Goal: Transaction & Acquisition: Purchase product/service

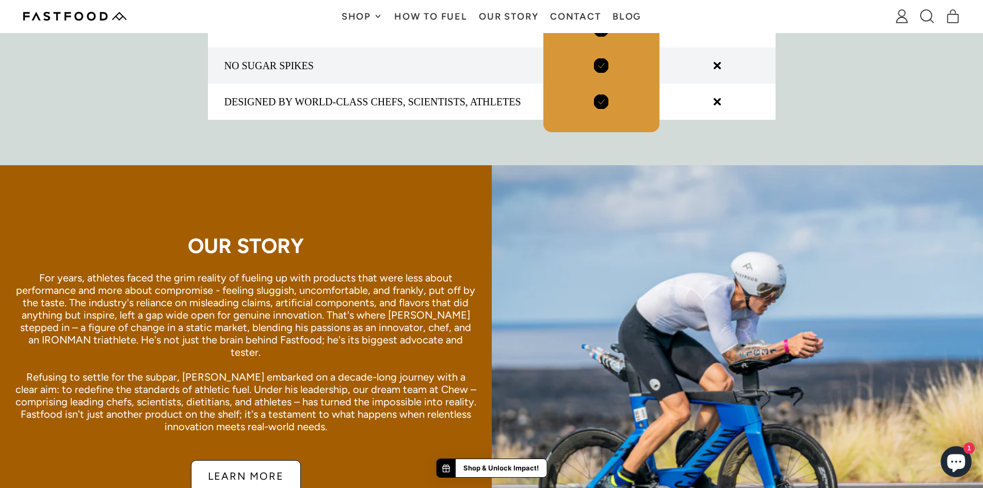
scroll to position [1659, 0]
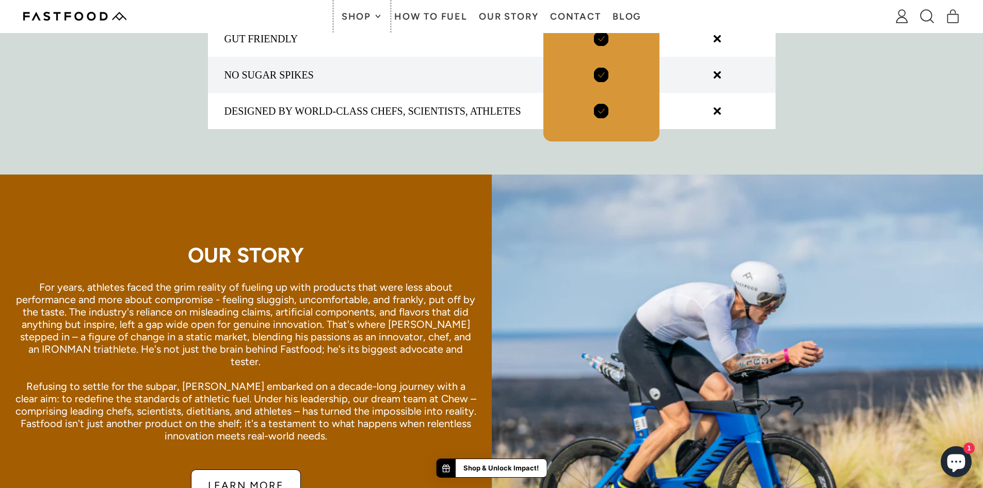
click at [364, 10] on button "Shop" at bounding box center [362, 16] width 53 height 33
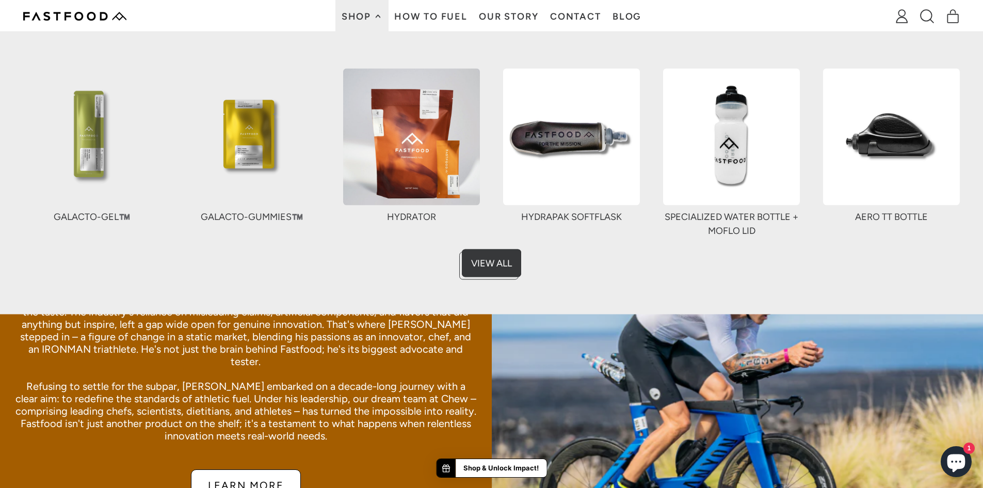
click at [450, 18] on link "How To Fuel" at bounding box center [431, 16] width 85 height 33
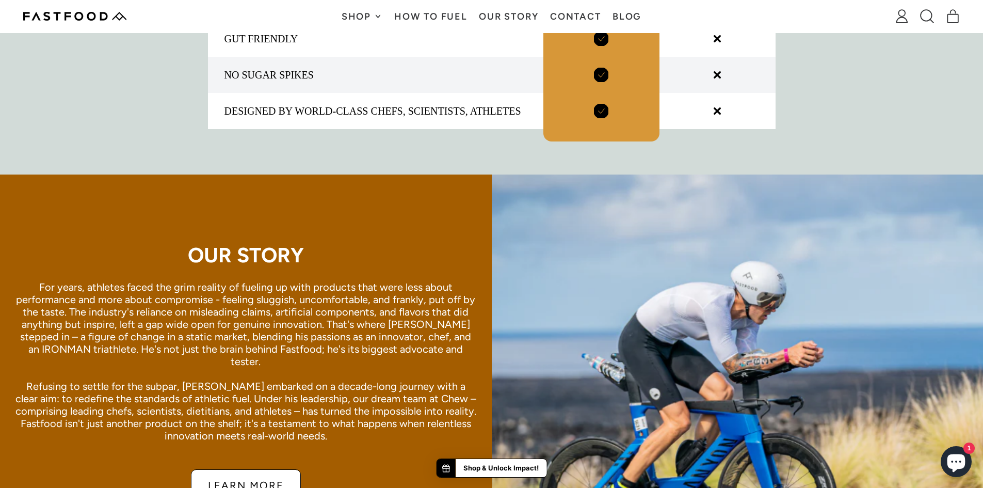
click at [450, 18] on link "How To Fuel" at bounding box center [431, 16] width 85 height 33
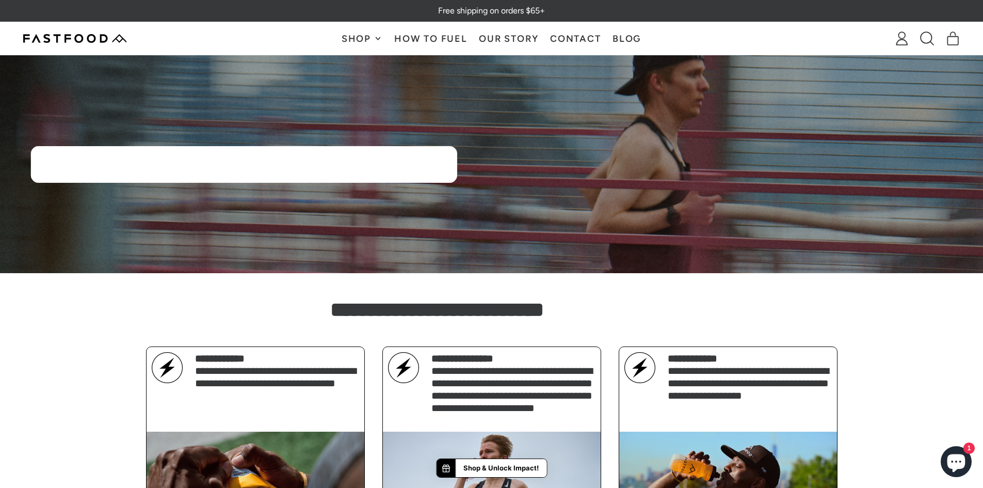
click at [57, 39] on img at bounding box center [74, 38] width 103 height 9
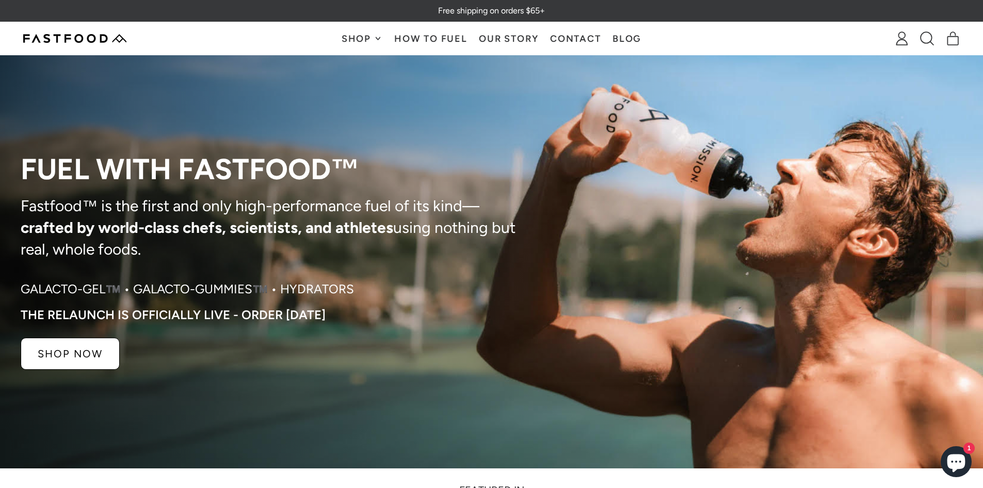
click at [382, 39] on span "Shop" at bounding box center [362, 38] width 41 height 9
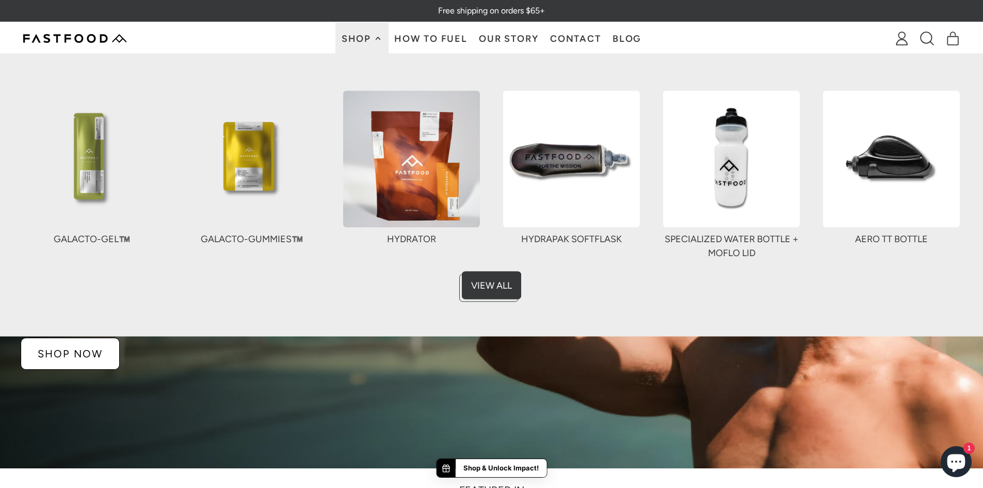
click at [421, 154] on img at bounding box center [411, 158] width 137 height 137
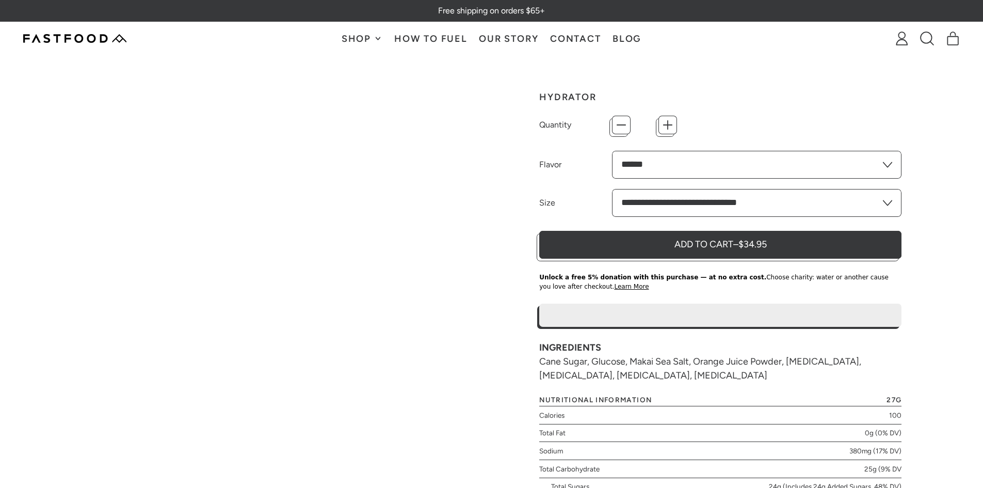
type input "*"
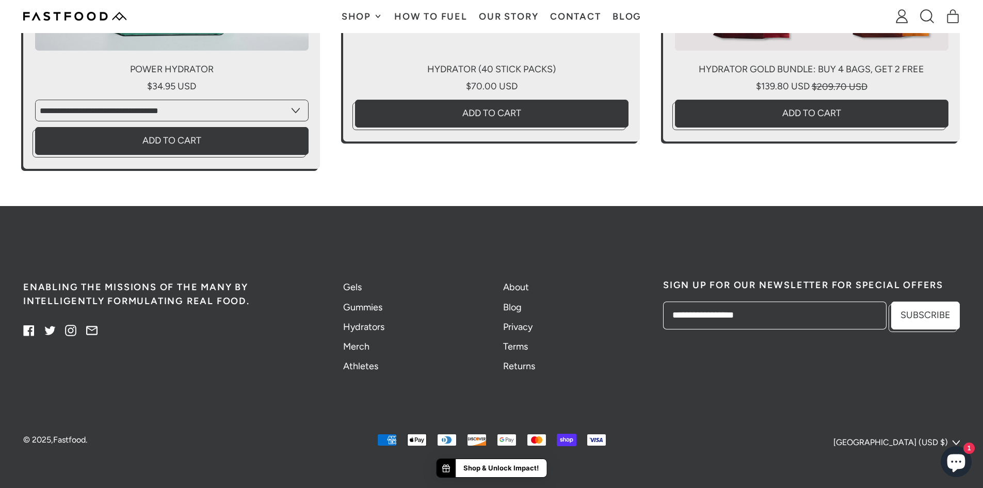
scroll to position [2794, 0]
